Goal: Task Accomplishment & Management: Manage account settings

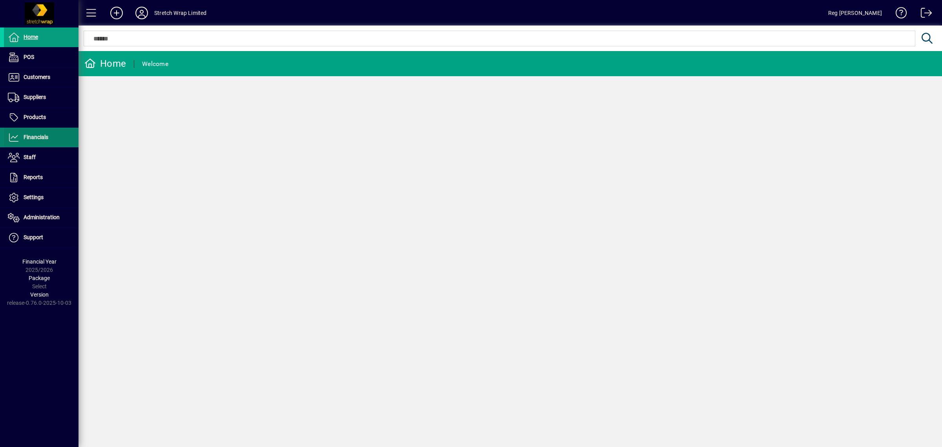
click at [38, 138] on span "Financials" at bounding box center [36, 137] width 25 height 6
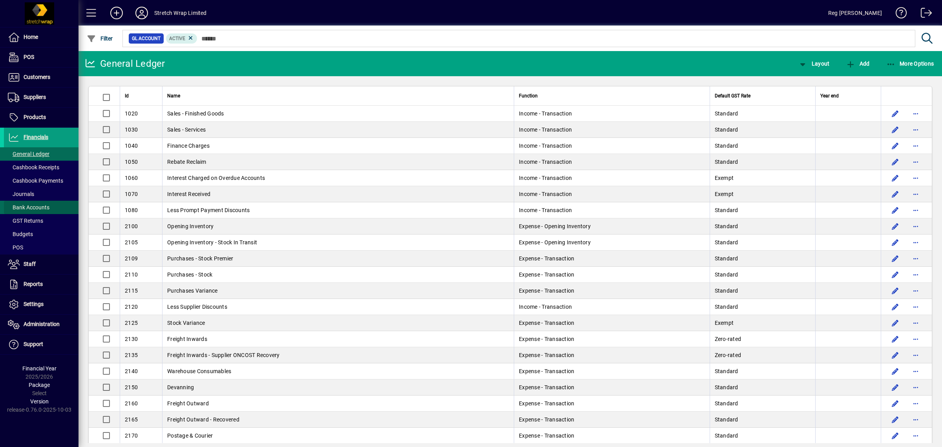
click at [44, 206] on span "Bank Accounts" at bounding box center [29, 207] width 42 height 6
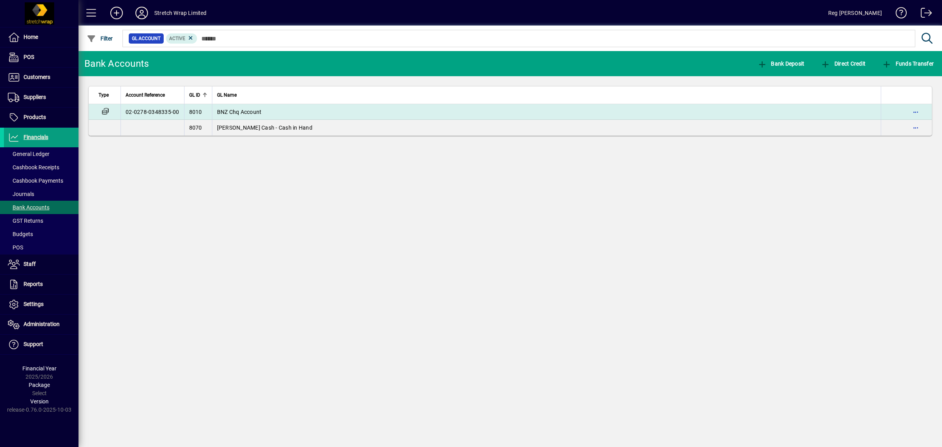
click at [247, 110] on span "BNZ Chq Account" at bounding box center [239, 112] width 45 height 6
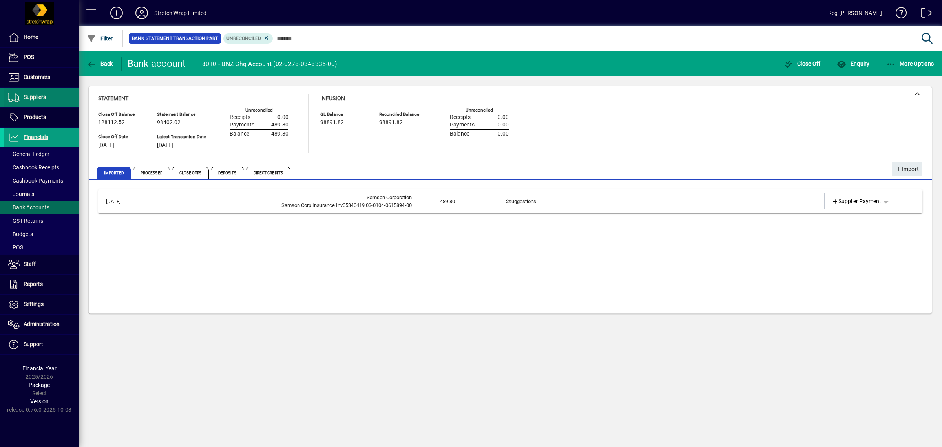
click at [46, 95] on span "Suppliers" at bounding box center [35, 97] width 22 height 6
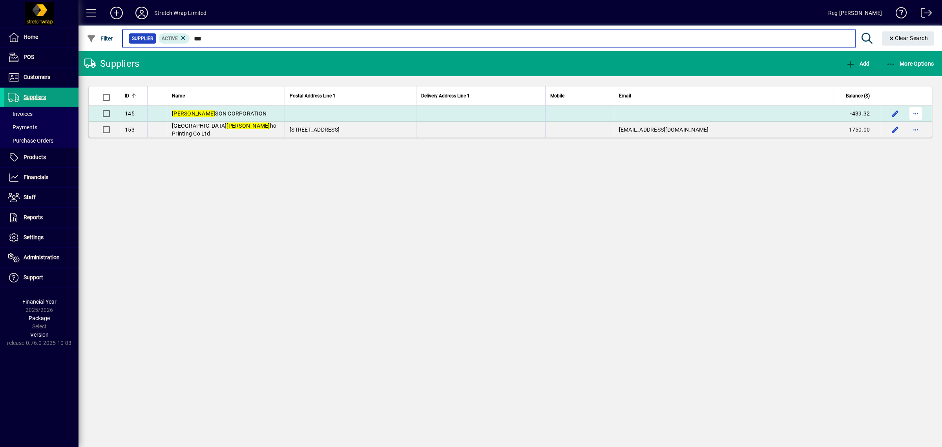
type input "***"
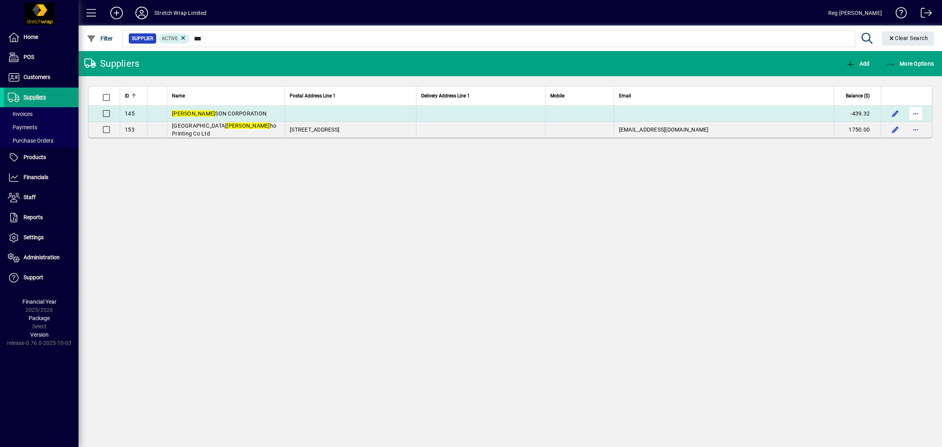
click at [917, 112] on span "button" at bounding box center [915, 113] width 19 height 19
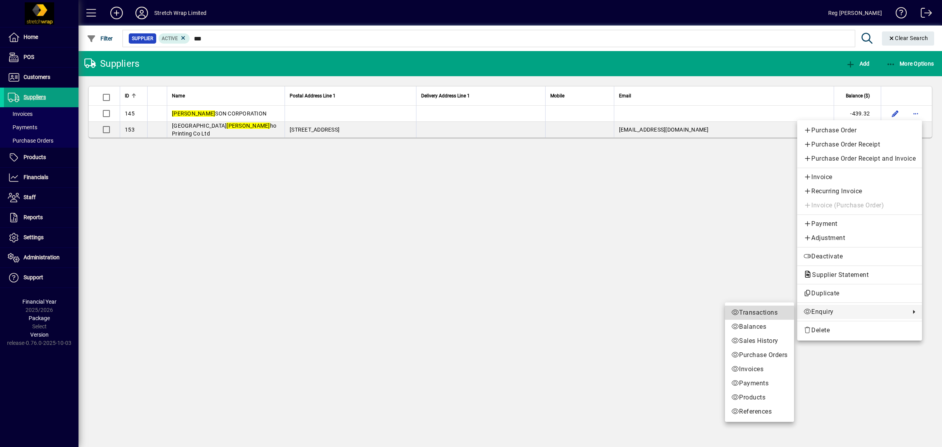
click at [754, 314] on span "Transactions" at bounding box center [759, 312] width 57 height 9
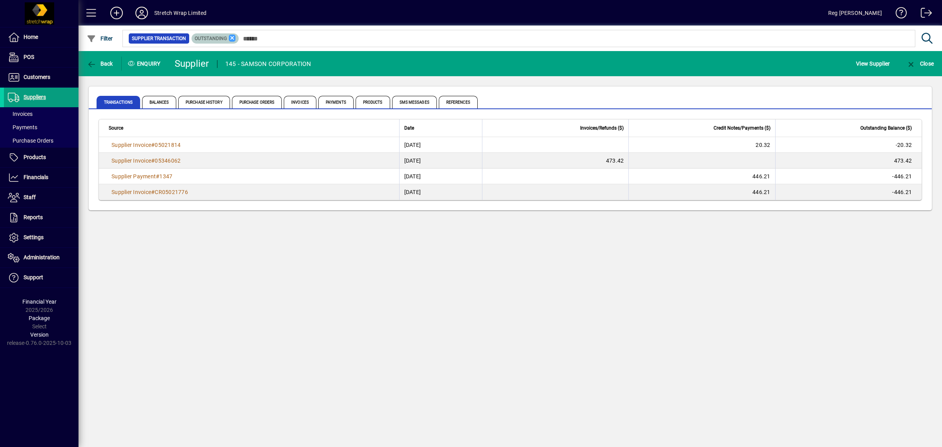
click at [232, 37] on icon at bounding box center [232, 38] width 7 height 7
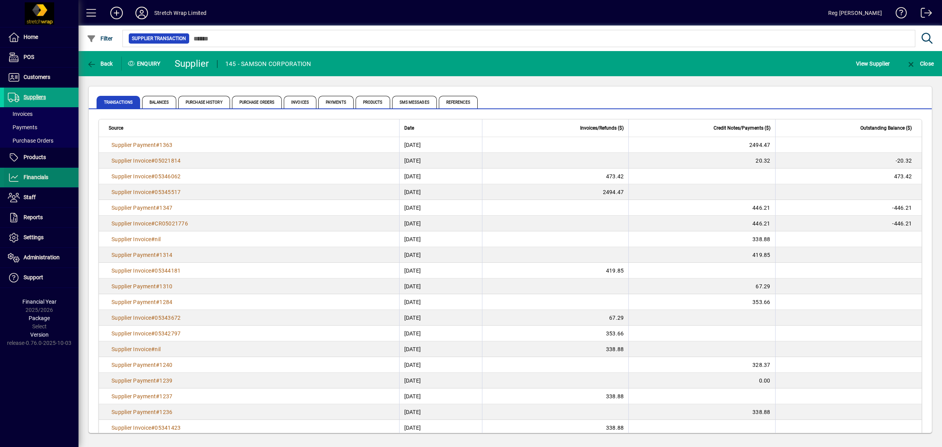
click at [29, 175] on span "Financials" at bounding box center [36, 177] width 25 height 6
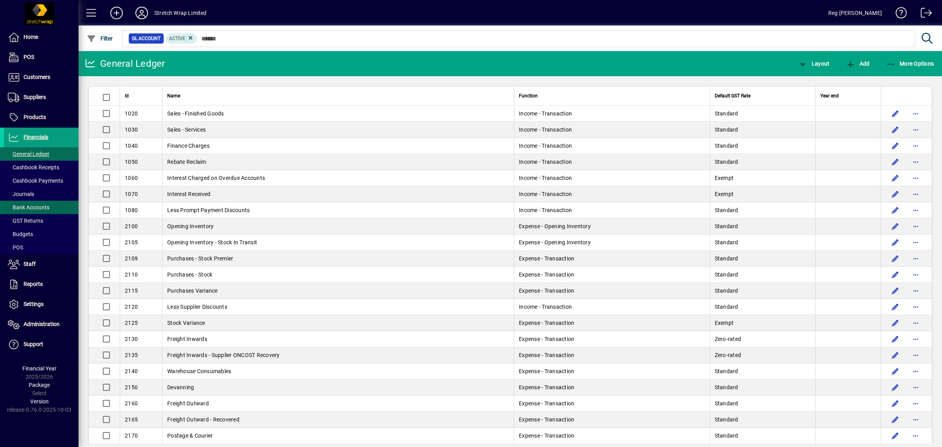
click at [26, 209] on span "Bank Accounts" at bounding box center [29, 207] width 42 height 6
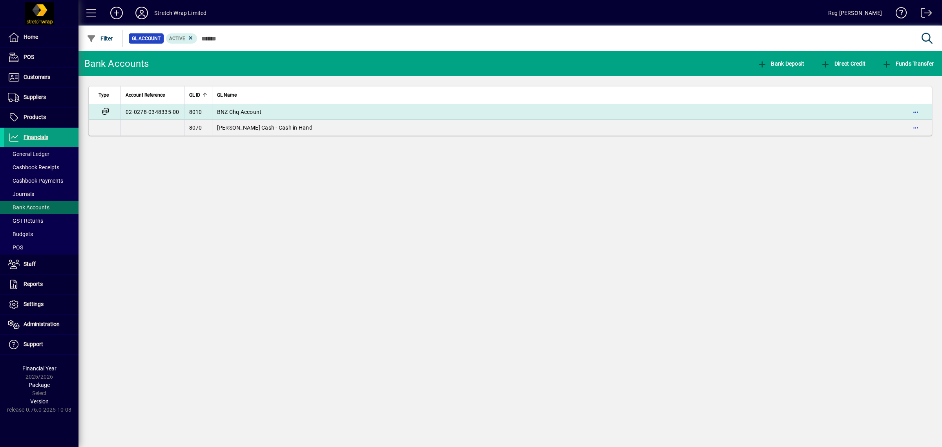
click at [234, 114] on span "BNZ Chq Account" at bounding box center [239, 112] width 45 height 6
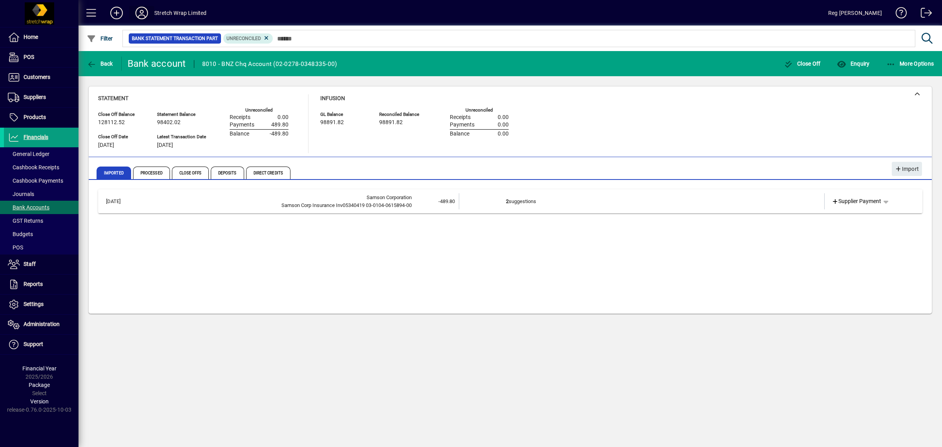
click at [140, 18] on icon at bounding box center [142, 13] width 16 height 13
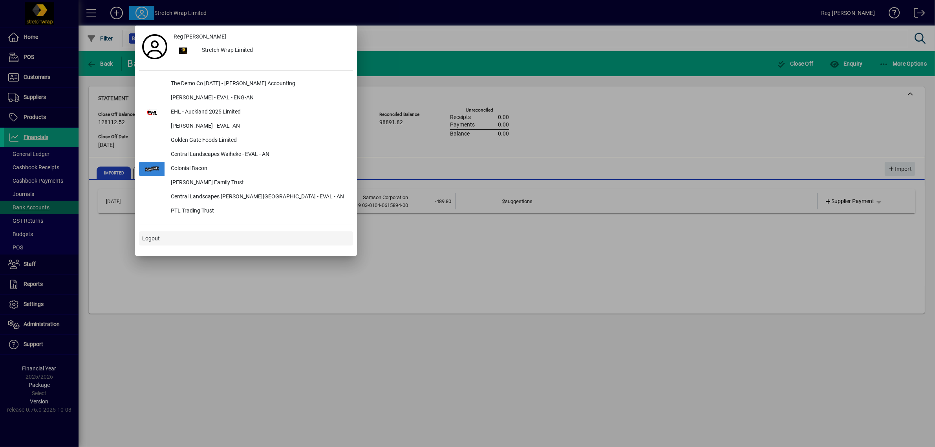
click at [159, 233] on span at bounding box center [246, 238] width 214 height 19
